Goal: Communication & Community: Answer question/provide support

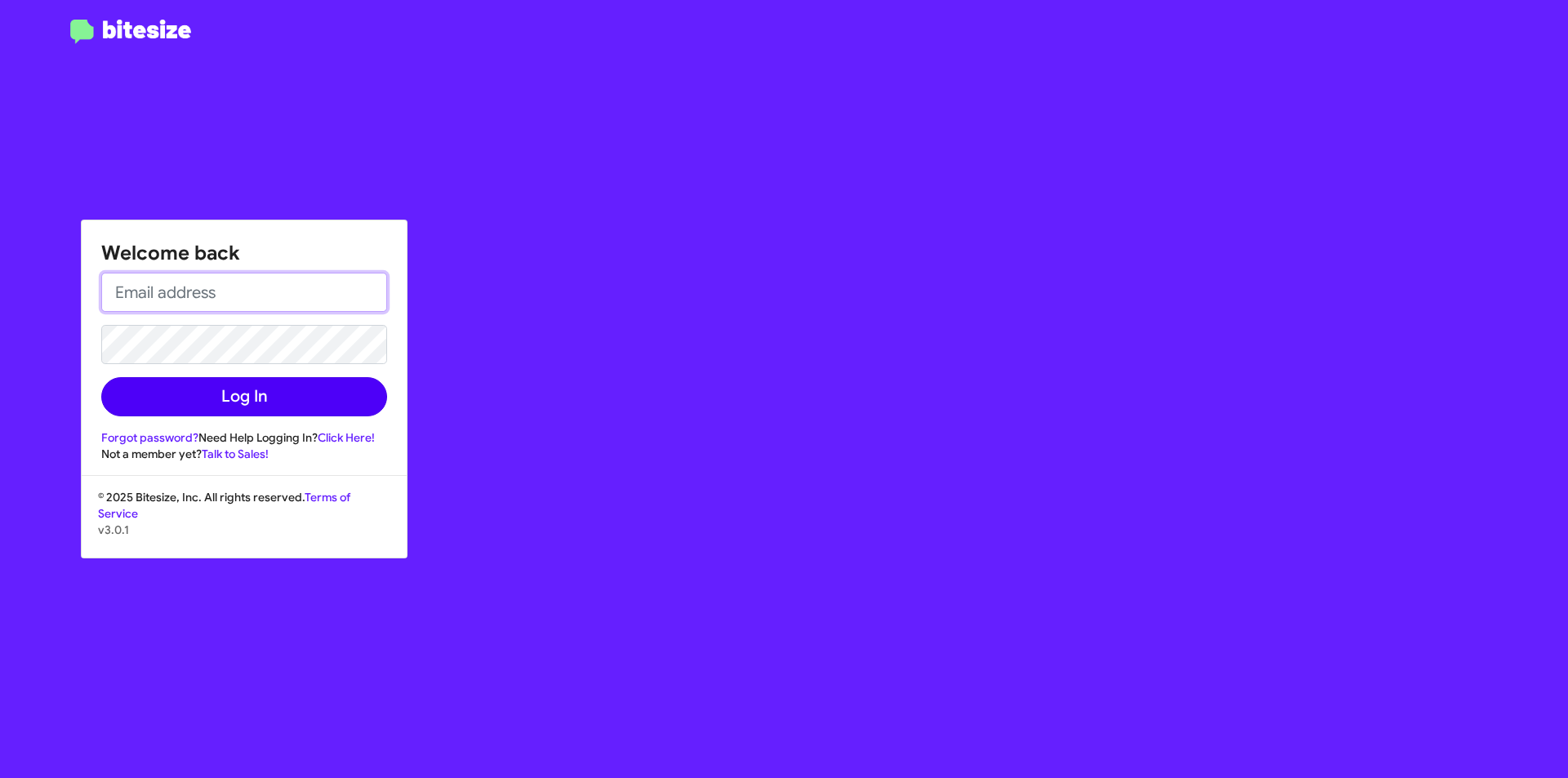
type input "[EMAIL_ADDRESS][DOMAIN_NAME]"
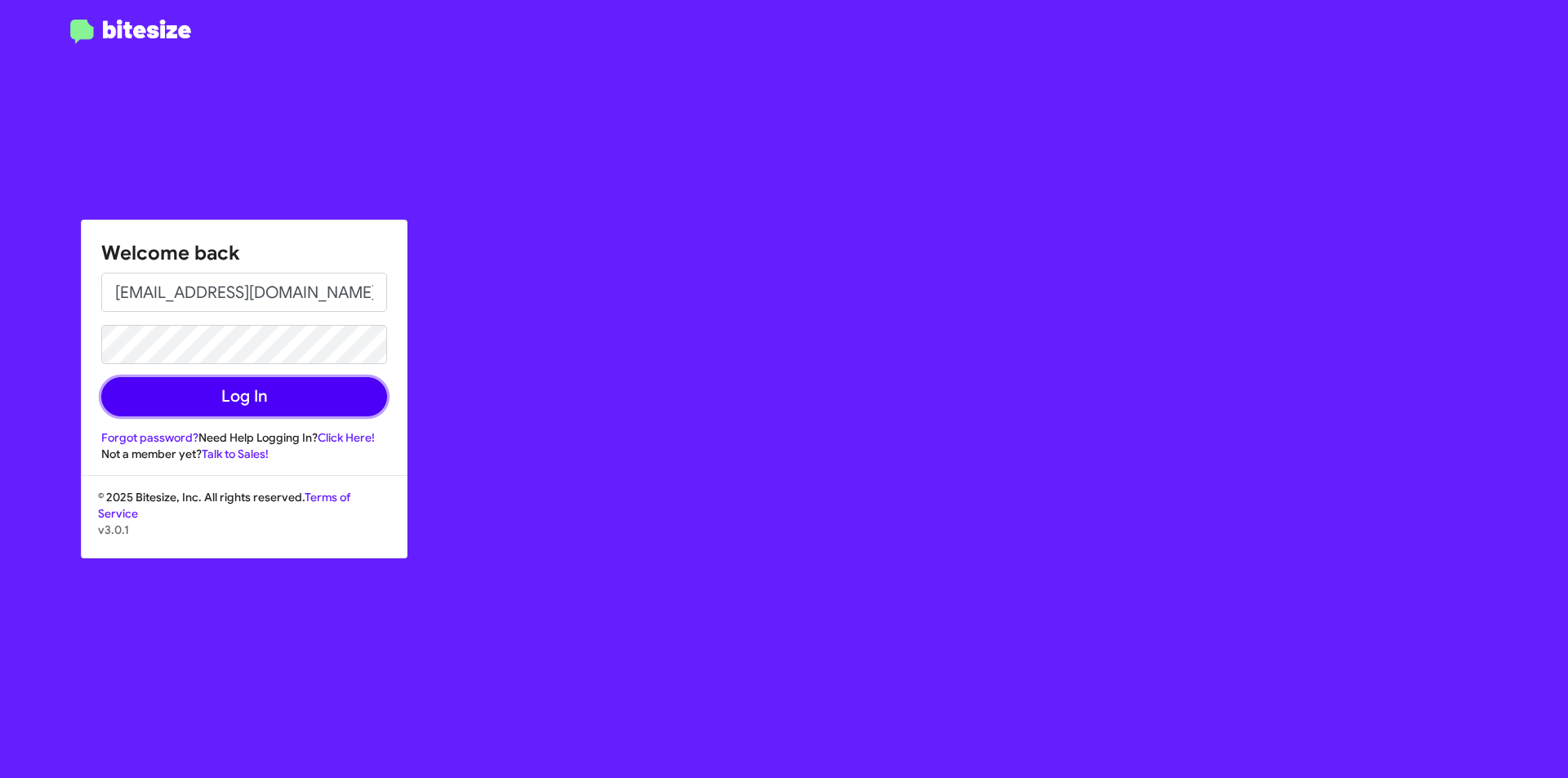
click at [237, 399] on button "Log In" at bounding box center [244, 397] width 286 height 39
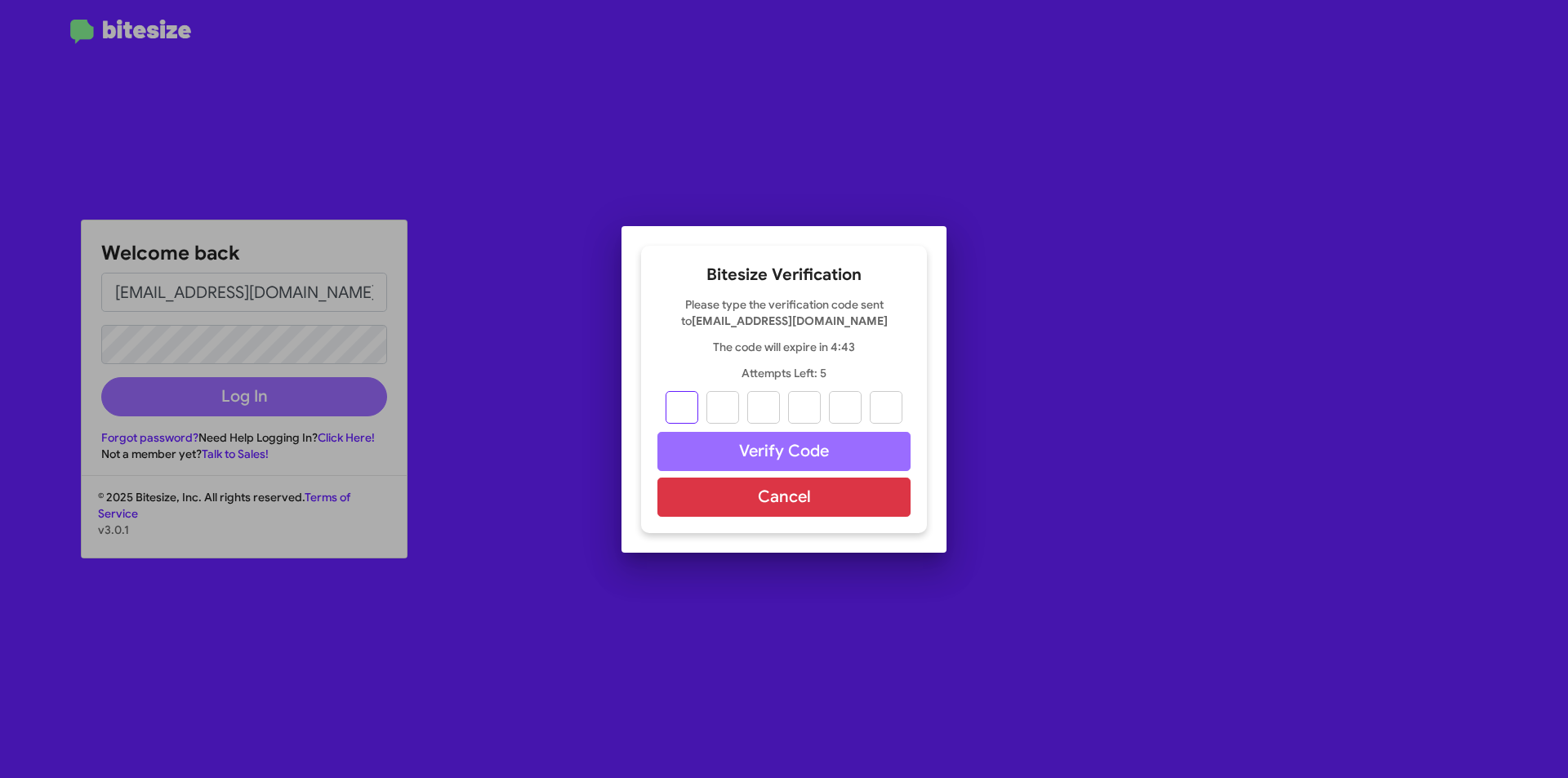
type input "4"
type input "3"
type input "8"
type input "2"
type input "8"
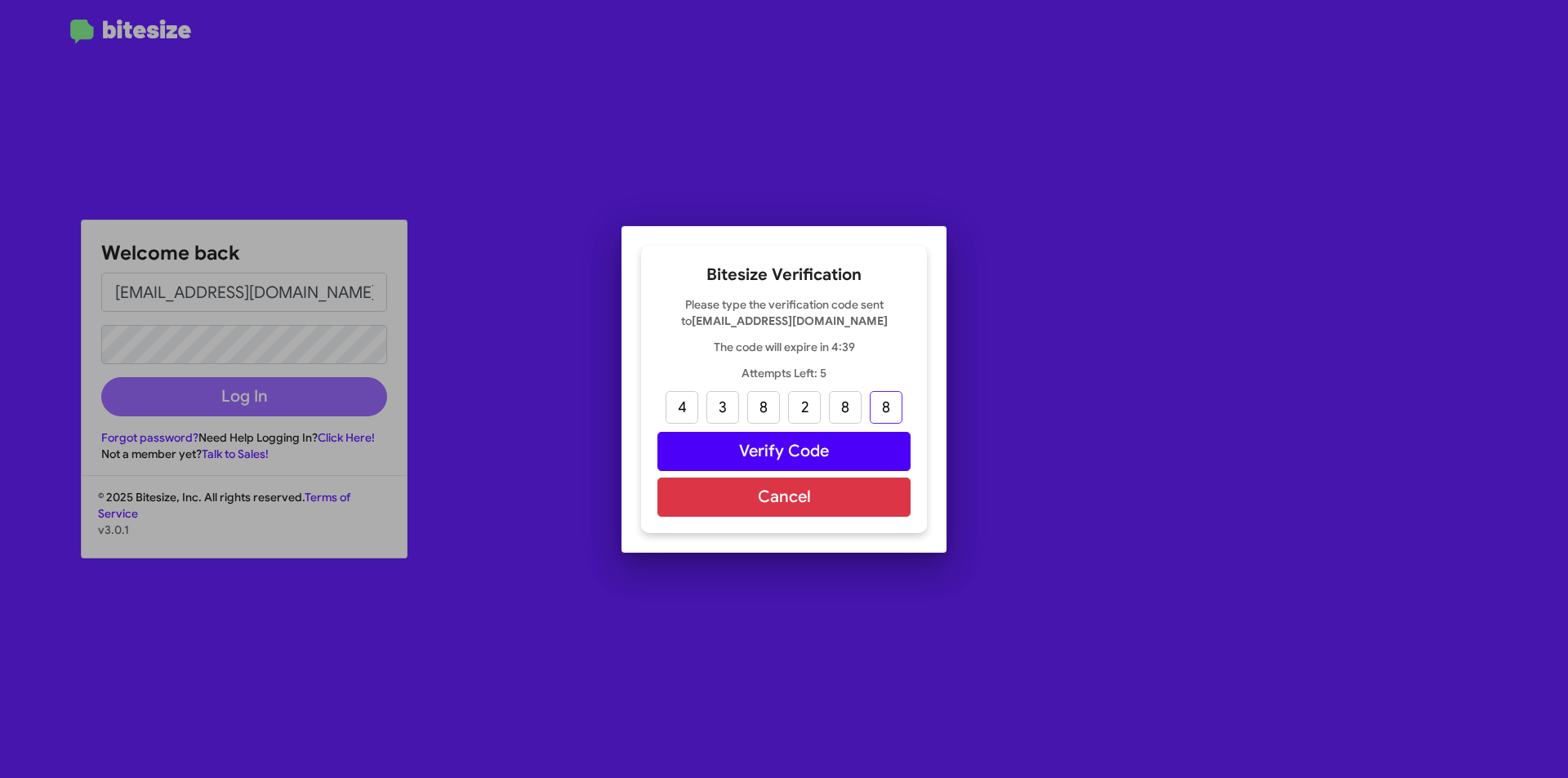
type input "8"
click at [895, 453] on button "Verify Code" at bounding box center [784, 452] width 253 height 39
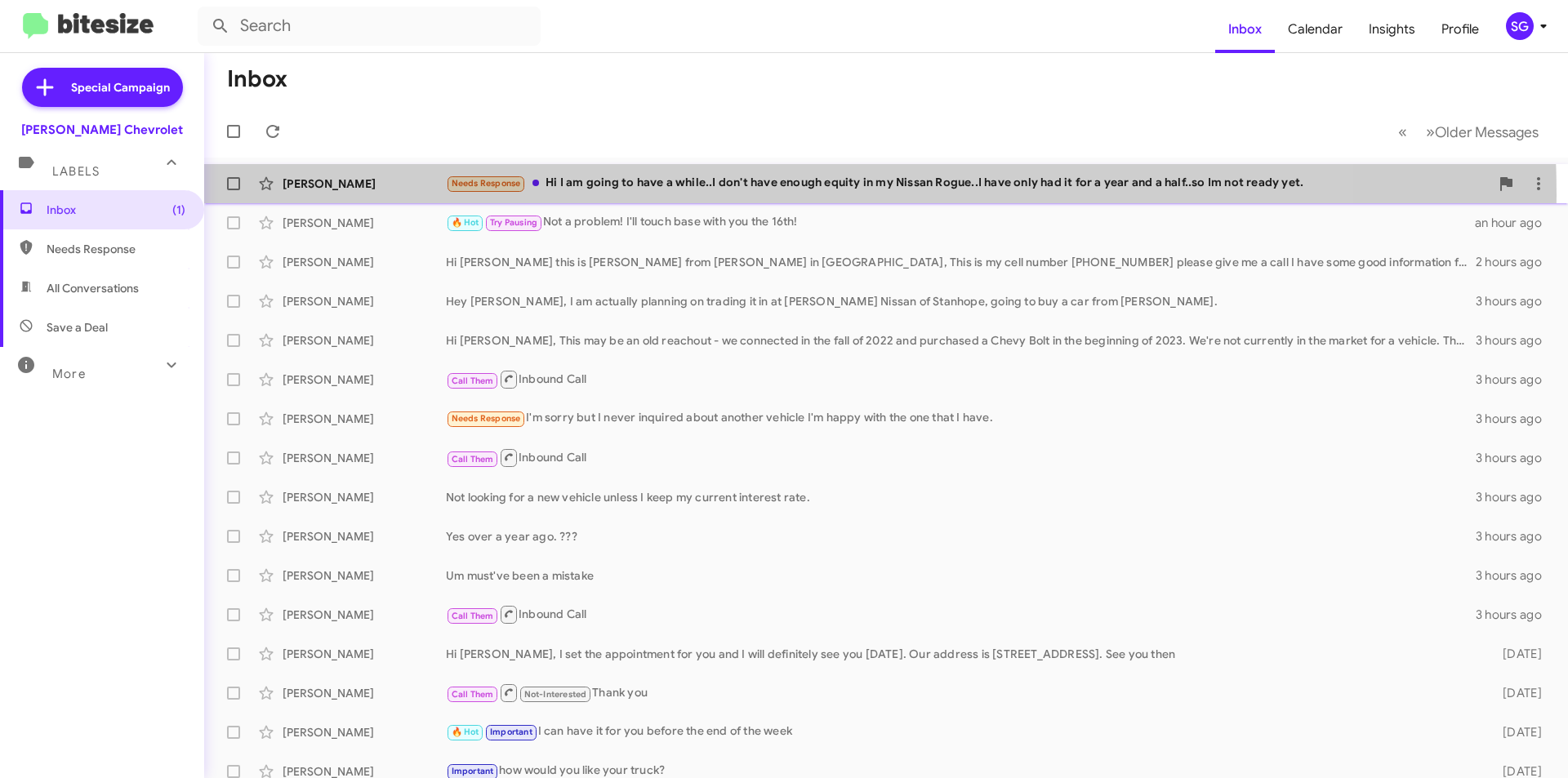
click at [728, 194] on div "Ellen Haveman Needs Response Hi I am going to have a while..I don't have enough…" at bounding box center [886, 184] width 1337 height 33
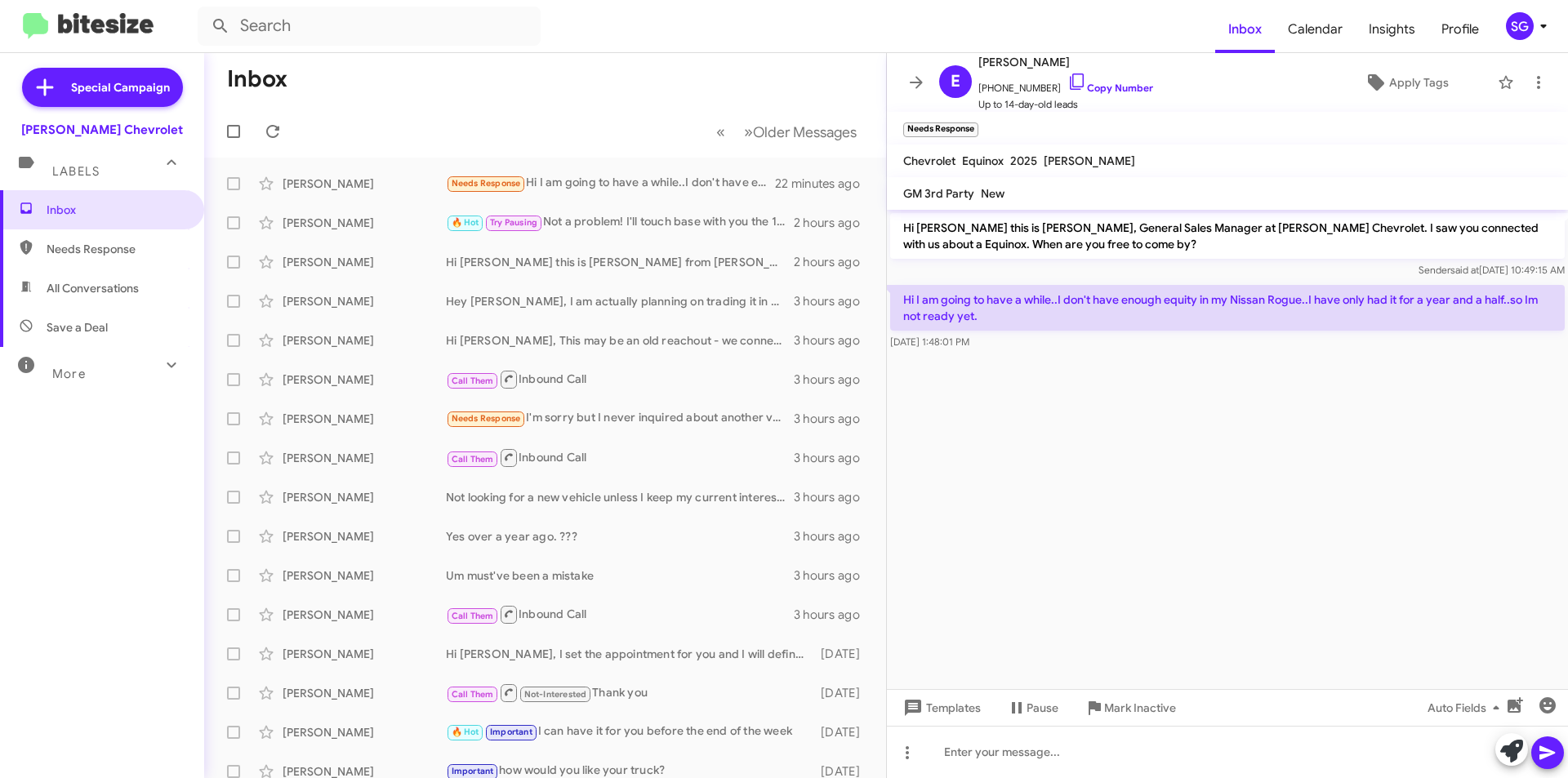
click at [102, 171] on div "Labels" at bounding box center [85, 164] width 145 height 30
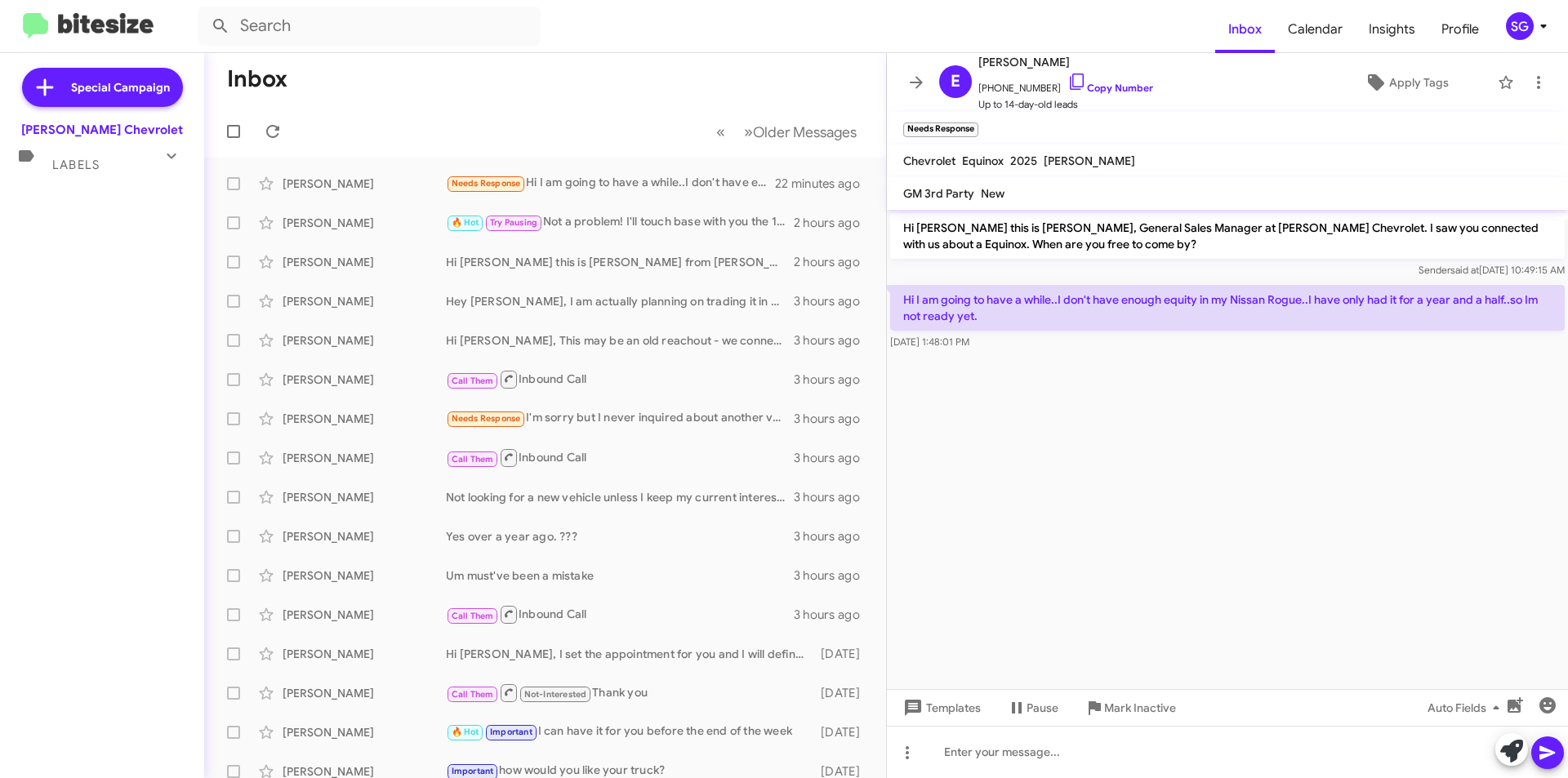
click at [102, 171] on div "Labels" at bounding box center [85, 158] width 145 height 30
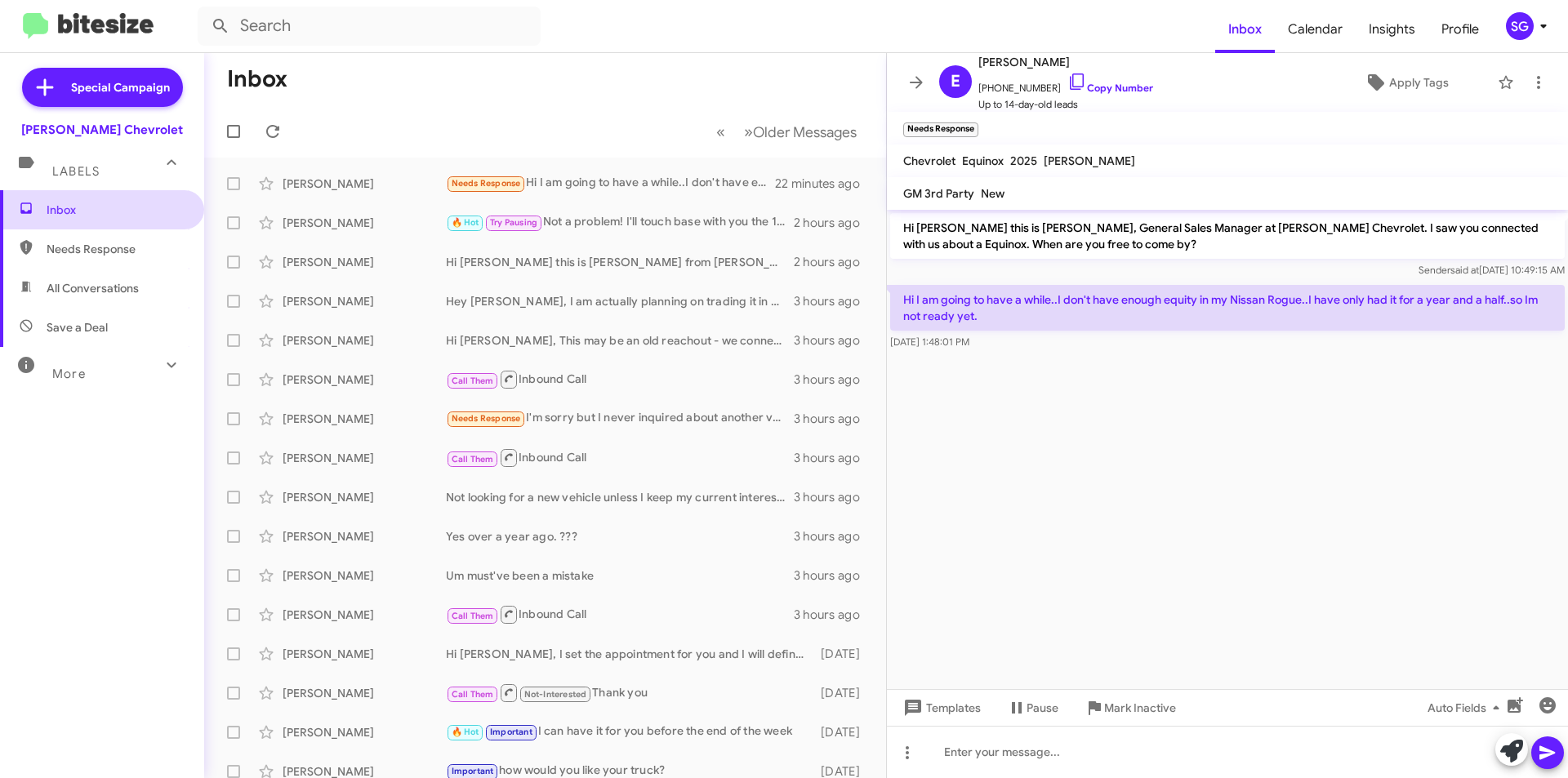
click at [138, 202] on span "Inbox" at bounding box center [117, 210] width 139 height 17
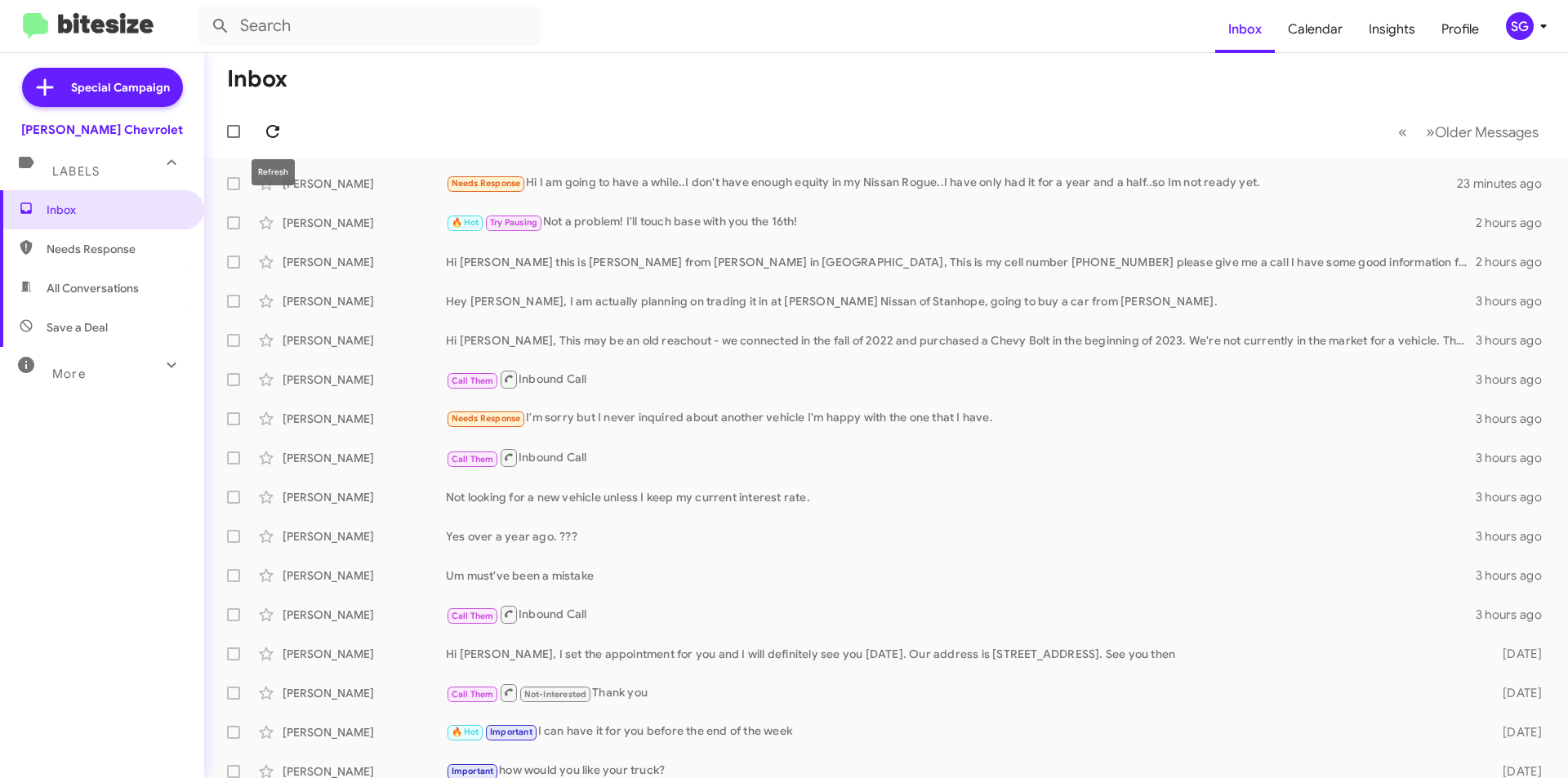
click at [280, 130] on icon at bounding box center [272, 131] width 20 height 20
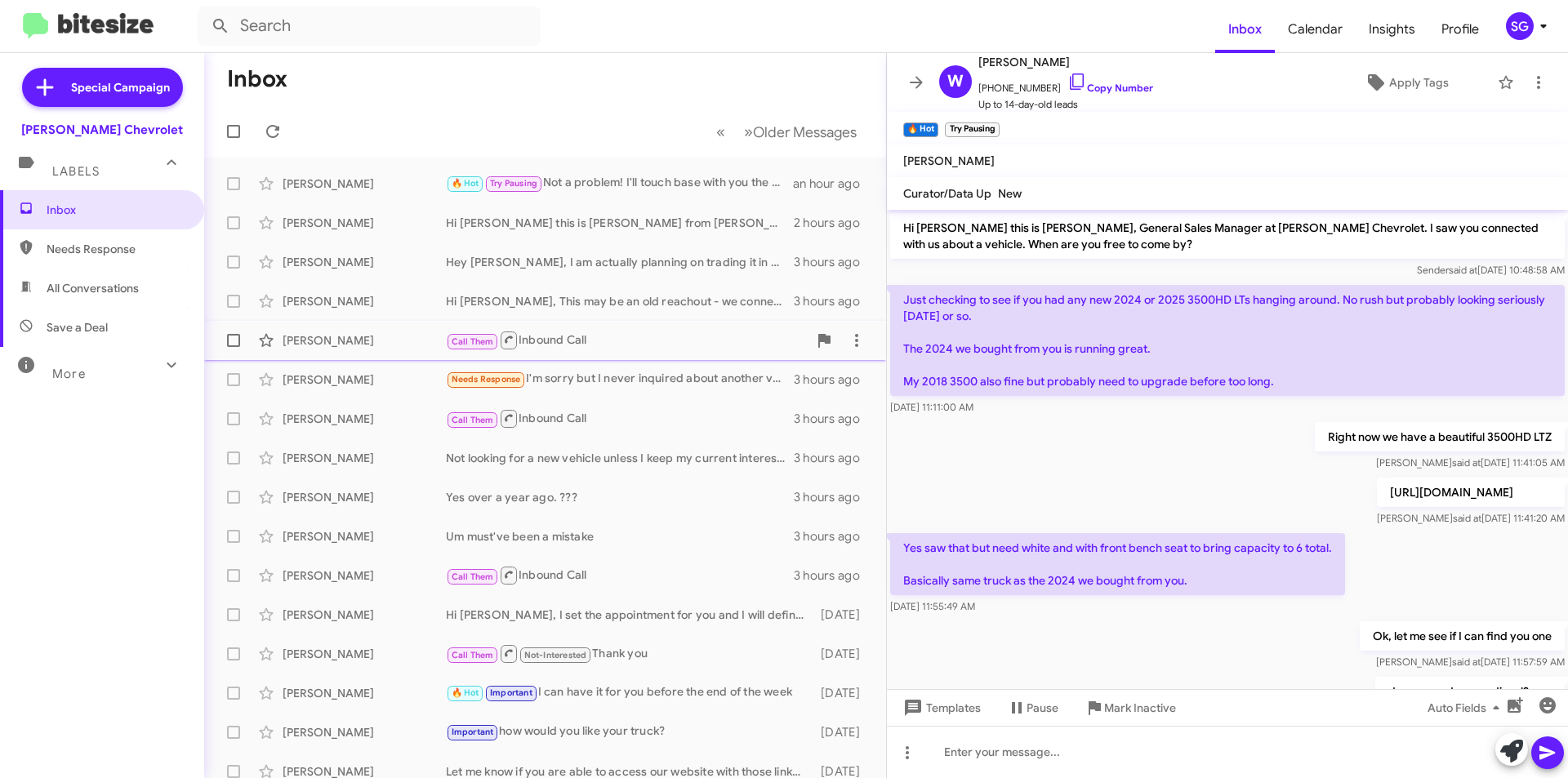
drag, startPoint x: 413, startPoint y: 124, endPoint x: 245, endPoint y: 156, distance: 171.0
click at [399, 324] on div "Inbox « Previous » Next Older Messages [PERSON_NAME] 🔥 Hot Try Pausing Not a pr…" at bounding box center [546, 415] width 682 height 725
click at [274, 130] on icon at bounding box center [272, 131] width 20 height 20
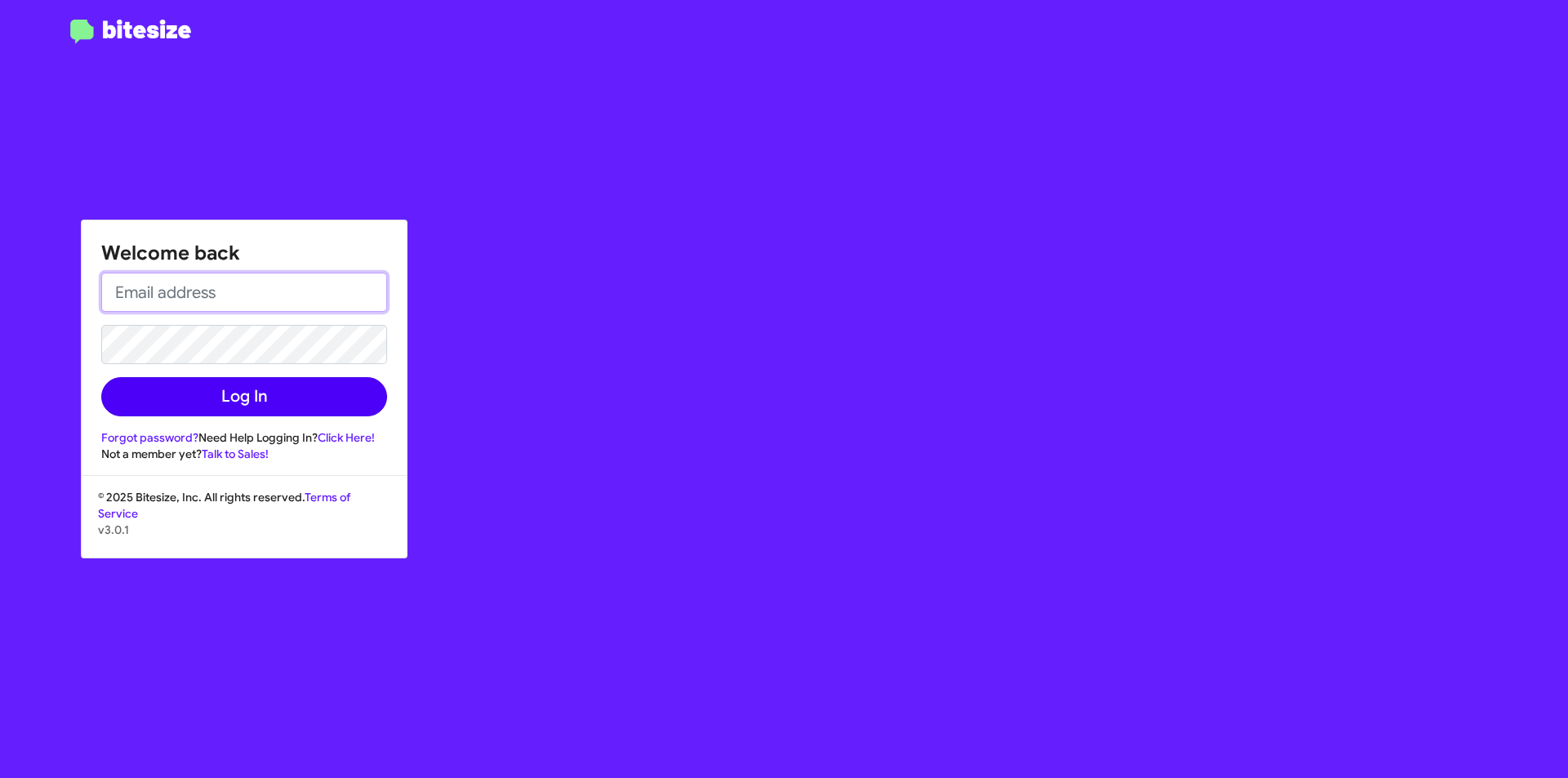
type input "[EMAIL_ADDRESS][DOMAIN_NAME]"
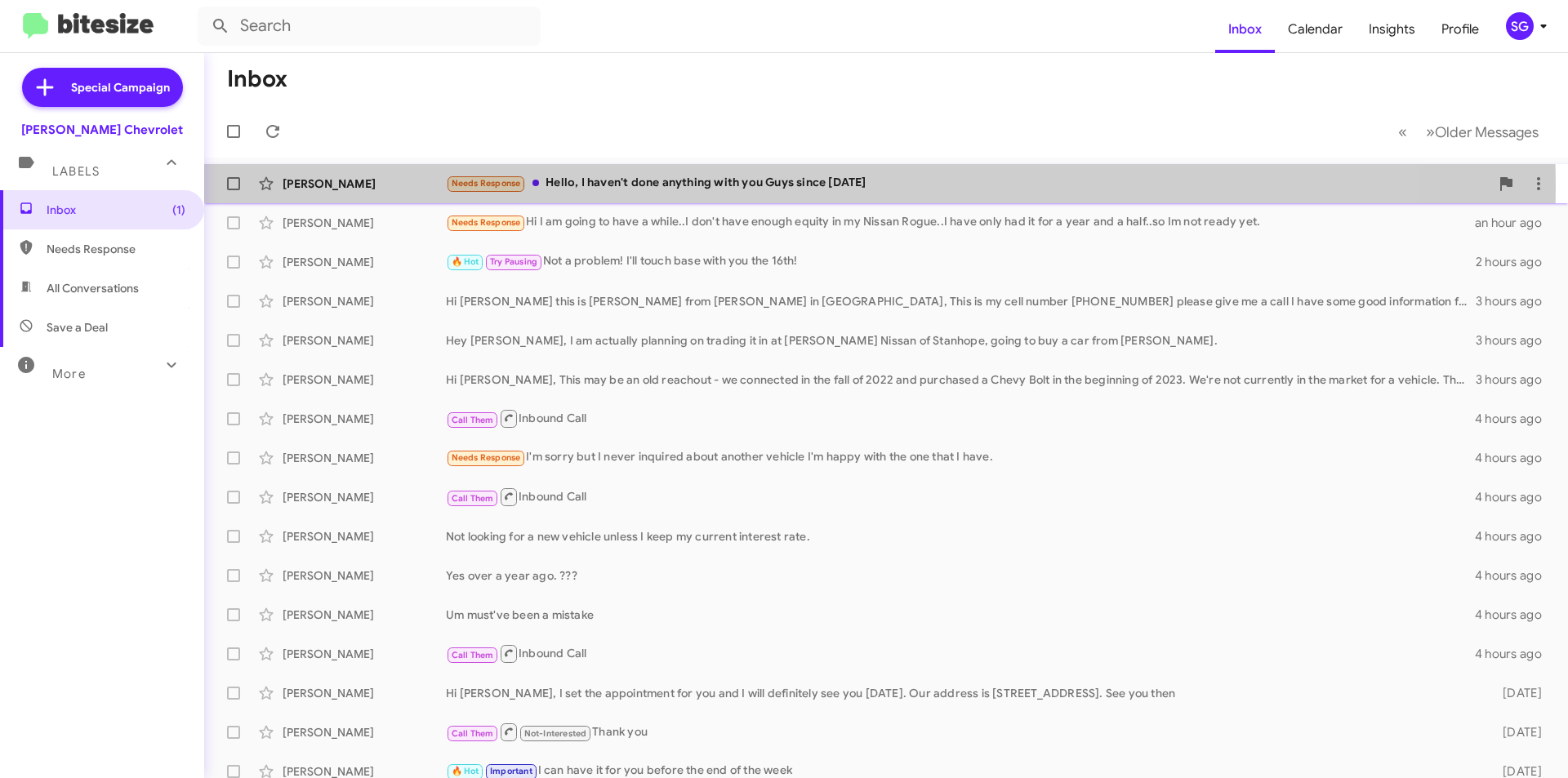
click at [761, 186] on div "Needs Response Hello, I haven't done anything with you Guys since 2023" at bounding box center [968, 184] width 1044 height 19
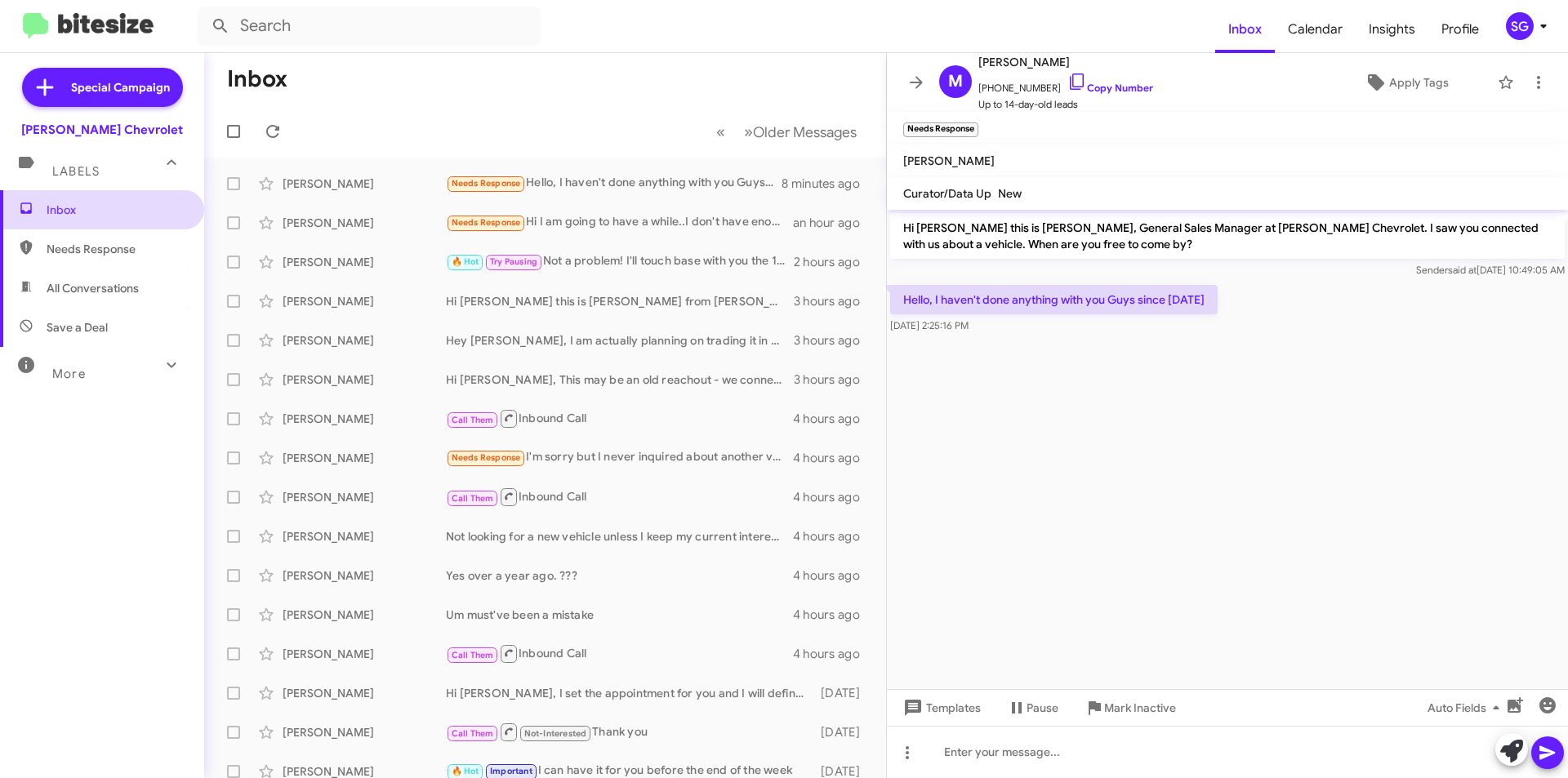
click at [101, 206] on span "Inbox" at bounding box center [117, 210] width 139 height 17
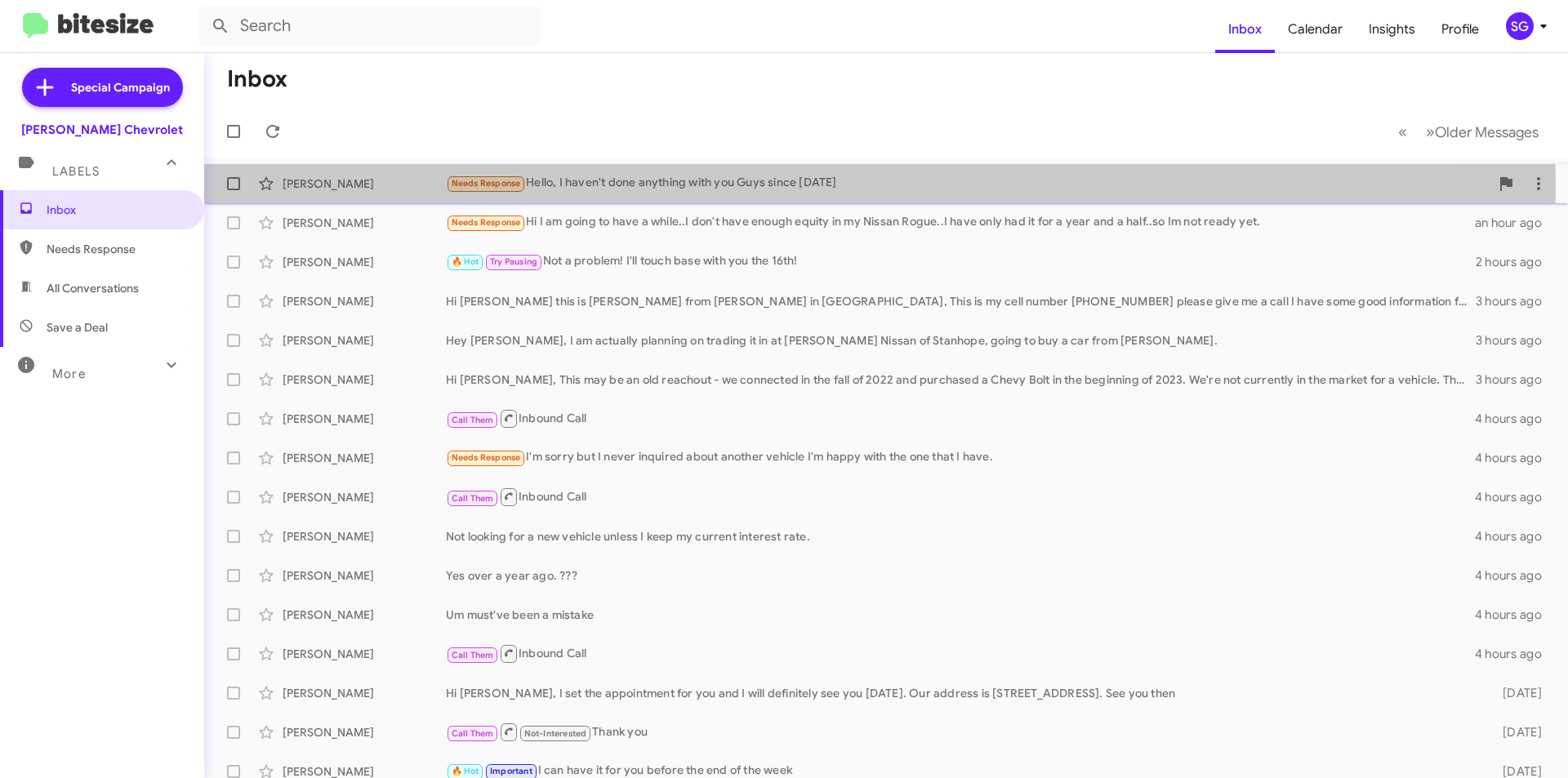
click at [571, 189] on div "Needs Response Hello, I haven't done anything with you Guys since 2023" at bounding box center [968, 184] width 1044 height 19
